Goal: Task Accomplishment & Management: Manage account settings

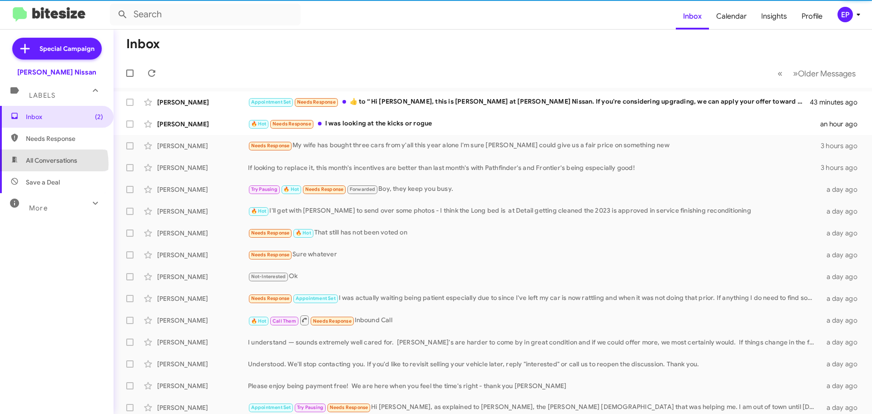
click at [42, 164] on span "All Conversations" at bounding box center [51, 160] width 51 height 9
type input "in:all-conversations"
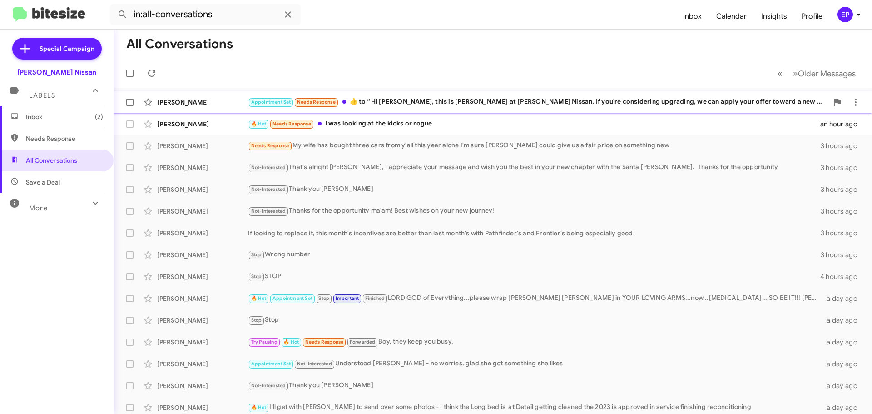
click at [411, 102] on div "Appointment Set Needs Response ​👍​ to “ Hi [PERSON_NAME], this is [PERSON_NAME]…" at bounding box center [538, 102] width 581 height 10
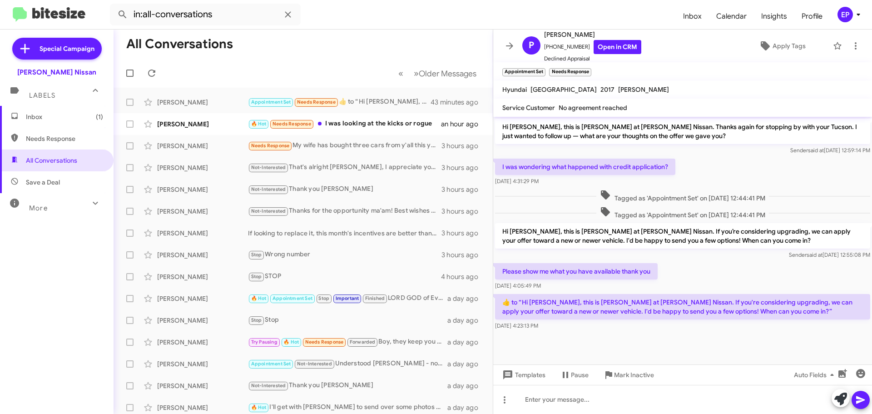
click at [646, 343] on div at bounding box center [682, 340] width 379 height 16
click at [701, 282] on div "Please show me what you have available thank you [DATE] 4:05:49 PM" at bounding box center [682, 276] width 379 height 31
click at [704, 275] on div "Please show me what you have available thank you [DATE] 4:05:49 PM" at bounding box center [682, 276] width 379 height 31
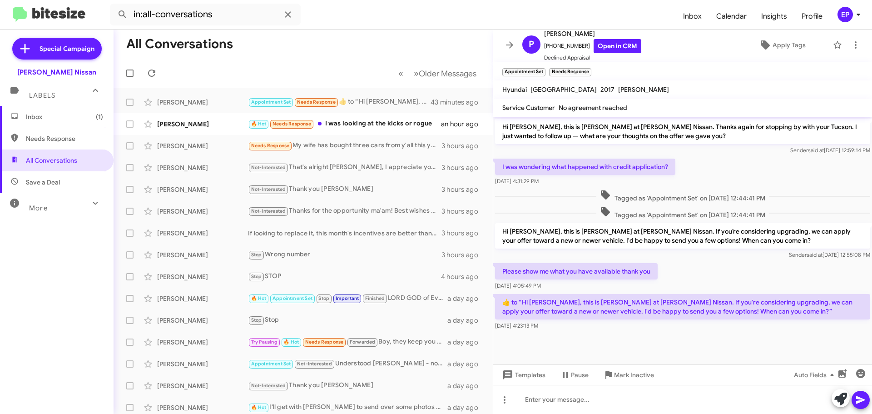
click at [669, 333] on div at bounding box center [682, 340] width 379 height 16
click at [690, 282] on div "Please show me what you have available thank you [DATE] 4:05:49 PM" at bounding box center [682, 276] width 379 height 31
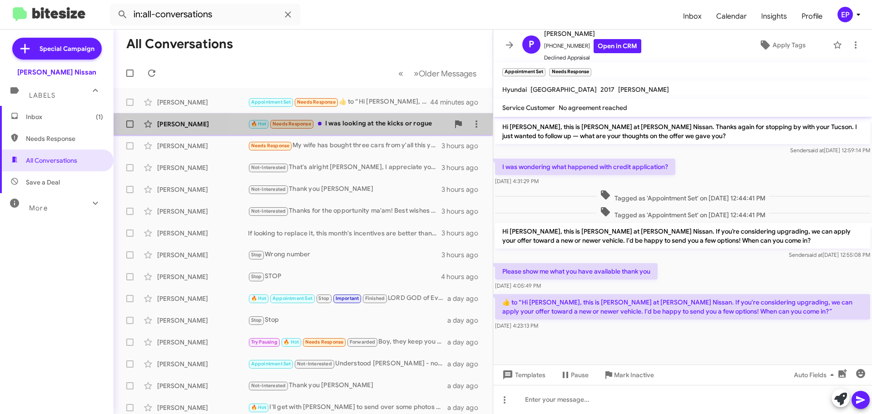
click at [333, 127] on div "🔥 Hot Needs Response I was looking at the kicks or rogue" at bounding box center [348, 124] width 201 height 10
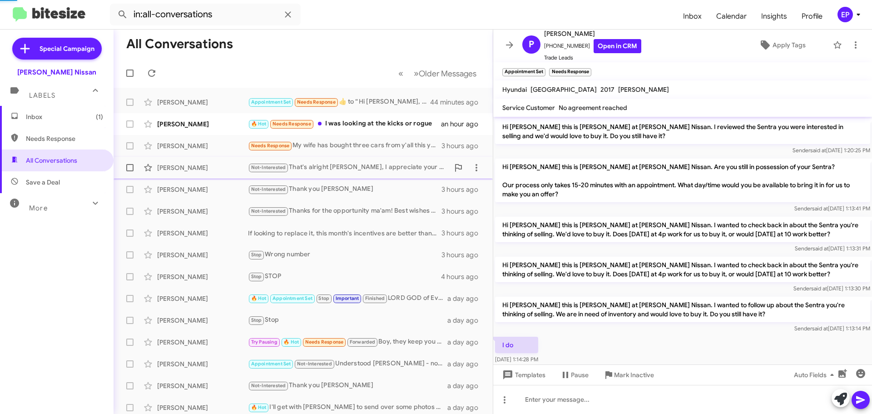
scroll to position [181, 0]
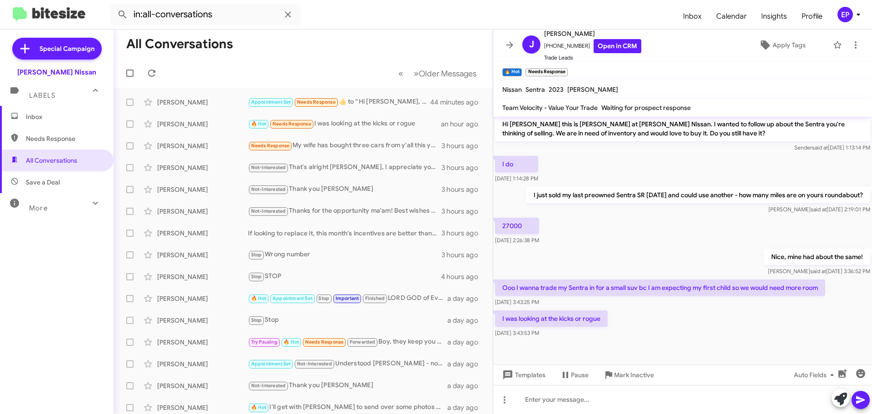
click at [642, 260] on div "Nice, mine had about the same! [PERSON_NAME] at [DATE] 3:36:52 PM" at bounding box center [682, 262] width 379 height 31
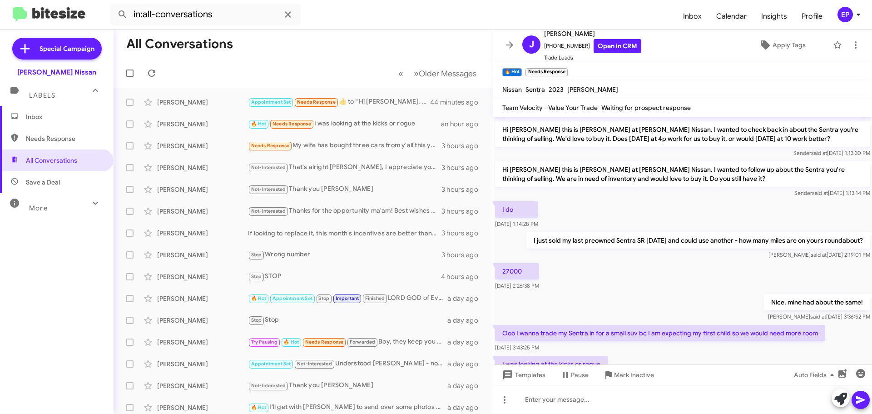
click at [646, 258] on div "[PERSON_NAME] at [DATE] 2:19:01 PM" at bounding box center [698, 254] width 344 height 9
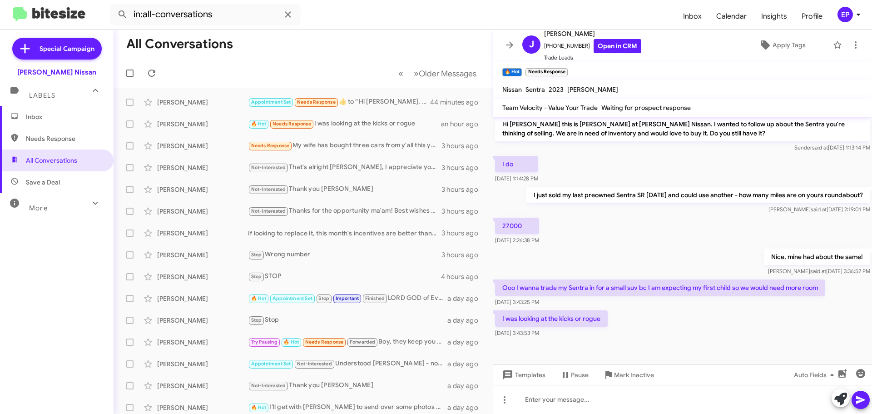
click at [667, 247] on div "Nice, mine had about the same! [PERSON_NAME] at [DATE] 3:36:52 PM" at bounding box center [682, 262] width 379 height 31
click at [647, 235] on div "27000 [DATE] 2:26:38 PM" at bounding box center [682, 231] width 379 height 31
click at [649, 236] on div "27000 [DATE] 2:26:38 PM" at bounding box center [682, 231] width 379 height 31
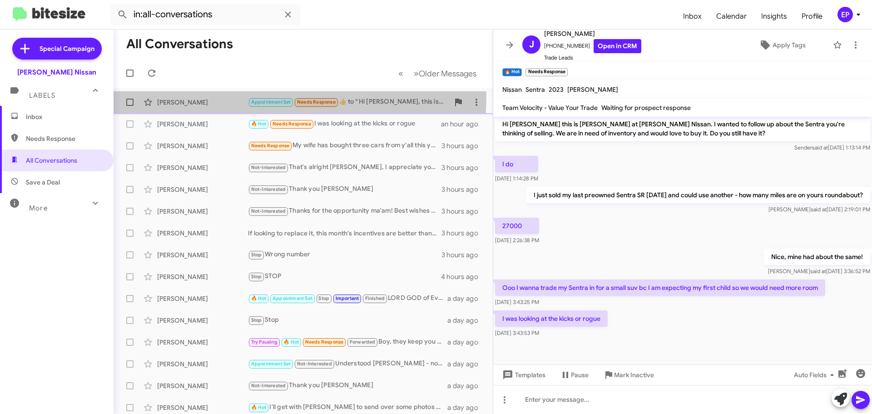
click at [199, 94] on div "[PERSON_NAME] Appointment Set Needs Response ​👍​ to “ Hi [PERSON_NAME], this is…" at bounding box center [303, 102] width 365 height 18
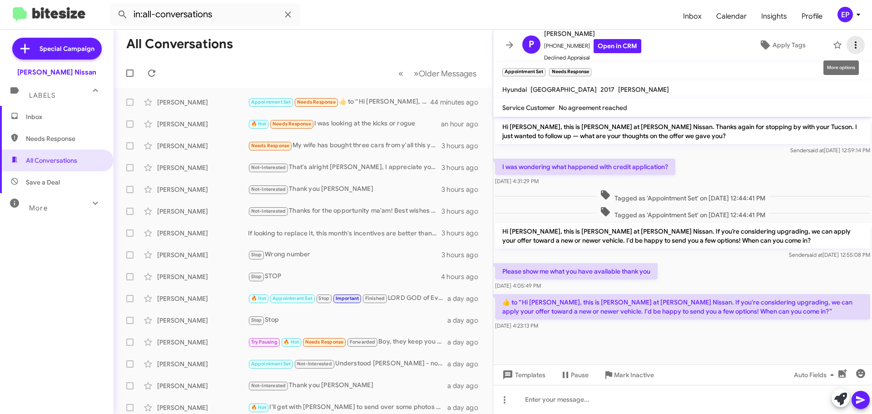
click at [847, 45] on span at bounding box center [856, 45] width 18 height 11
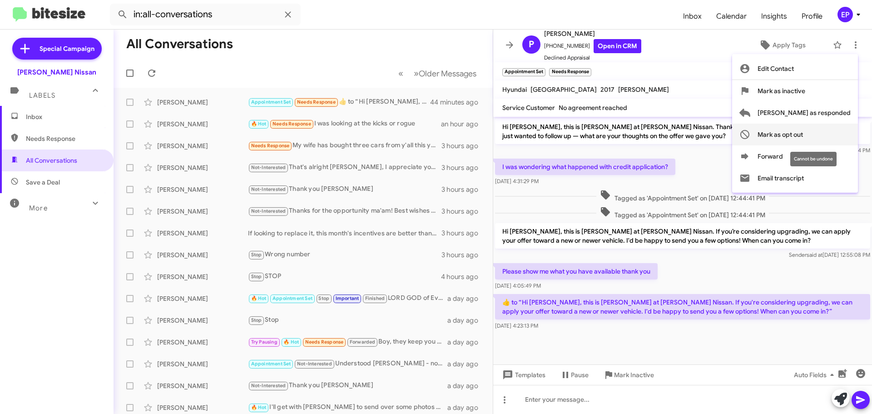
click at [803, 136] on span "Mark as opt out" at bounding box center [780, 135] width 45 height 22
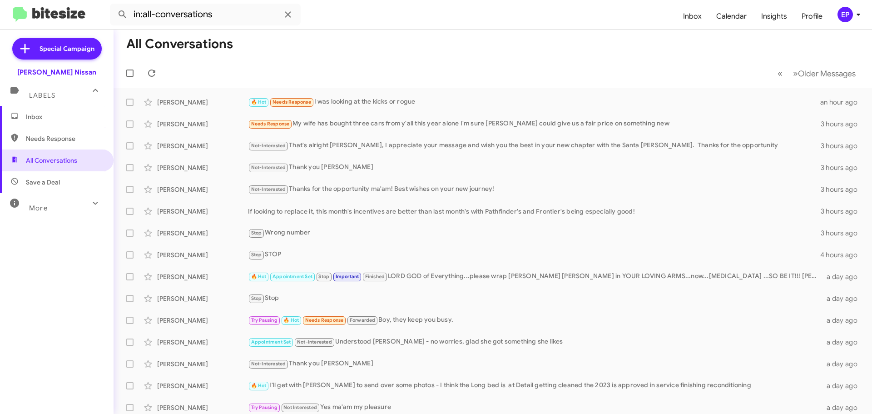
click at [309, 74] on mat-toolbar-row "« Previous » Next Older Messages" at bounding box center [493, 73] width 759 height 29
click at [364, 54] on mat-toolbar-row "All Conversations" at bounding box center [493, 44] width 759 height 29
click at [452, 75] on mat-toolbar-row "« Previous » Next Older Messages" at bounding box center [493, 73] width 759 height 29
click at [541, 71] on mat-toolbar-row "« Previous » Next Older Messages" at bounding box center [493, 73] width 759 height 29
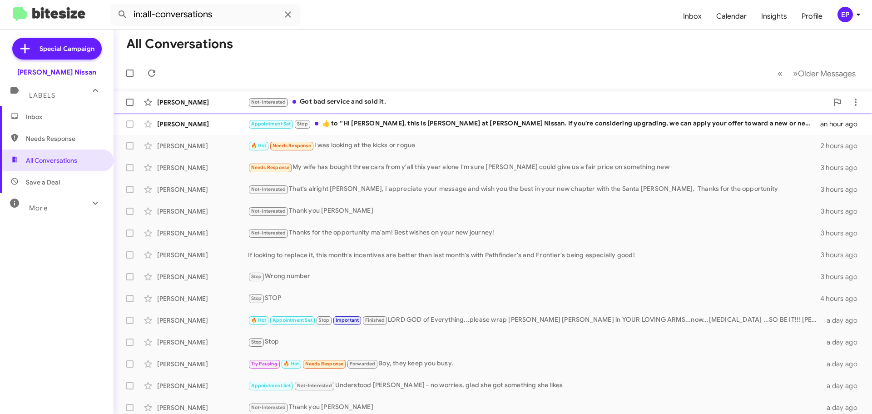
click at [331, 107] on div "Not-Interested Got bad service and sold it." at bounding box center [538, 102] width 581 height 10
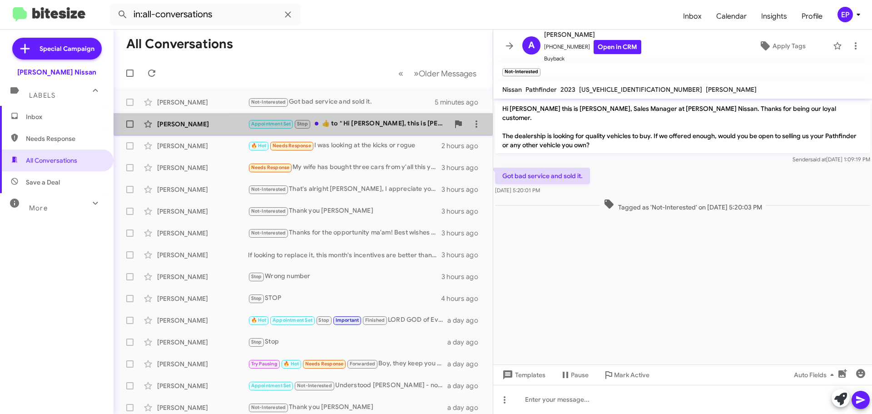
click at [412, 126] on div "Appointment Set Stop ​👍​ to “ Hi [PERSON_NAME], this is [PERSON_NAME] at [PERSO…" at bounding box center [348, 124] width 201 height 10
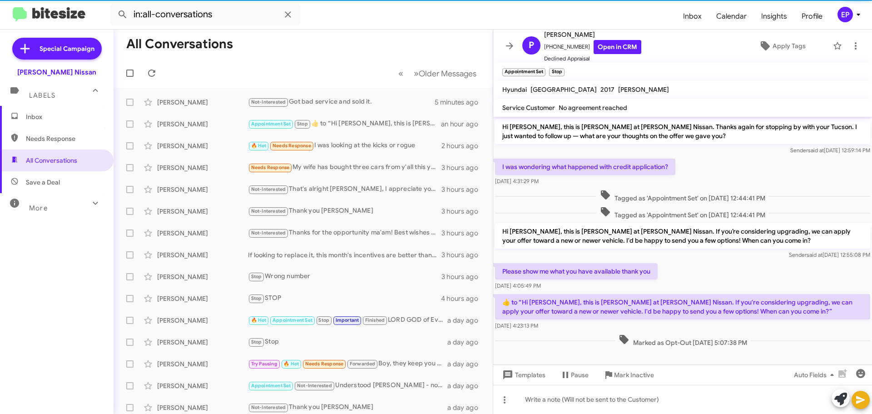
click at [747, 288] on div "Please show me what you have available thank you [DATE] 4:05:49 PM" at bounding box center [682, 276] width 379 height 31
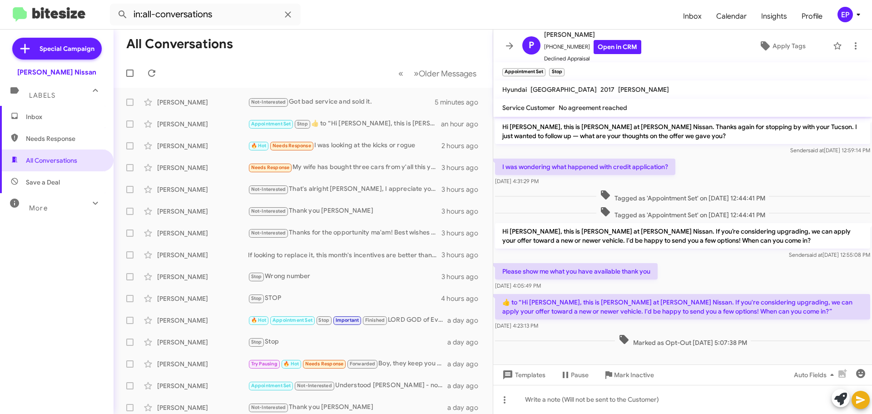
scroll to position [3, 0]
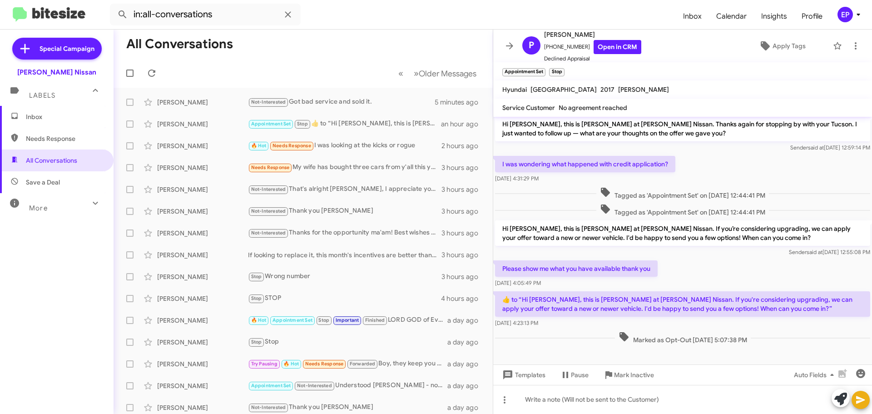
click at [704, 280] on div "Please show me what you have available thank you [DATE] 4:05:49 PM" at bounding box center [682, 273] width 379 height 31
click at [504, 43] on span at bounding box center [510, 45] width 18 height 11
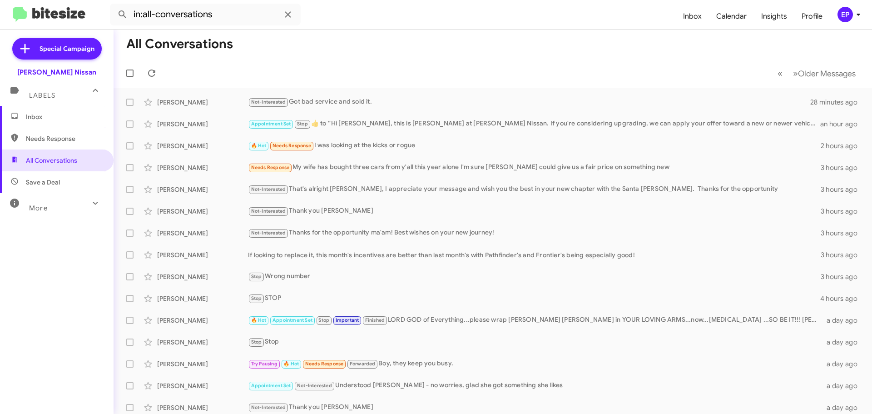
click at [513, 54] on mat-toolbar-row "All Conversations" at bounding box center [493, 44] width 759 height 29
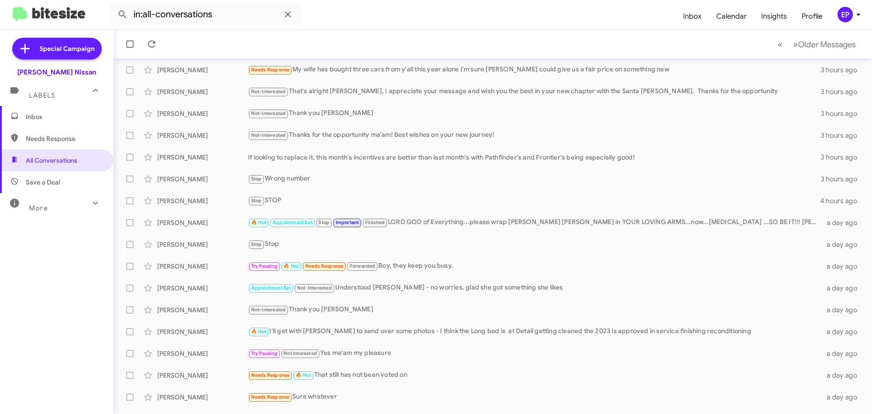
scroll to position [114, 0]
